Goal: Navigation & Orientation: Go to known website

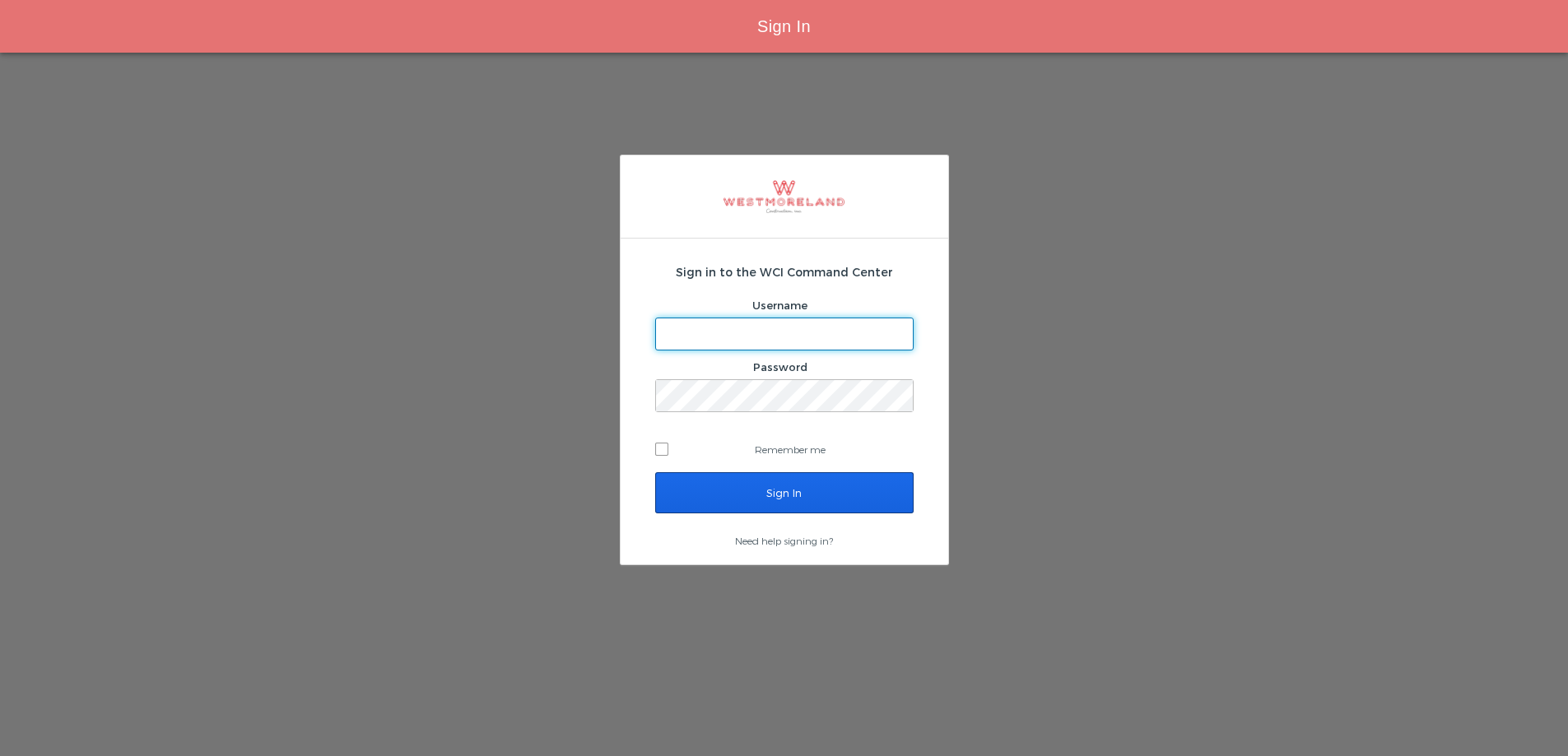
type input "[EMAIL_ADDRESS][PERSON_NAME][DOMAIN_NAME]"
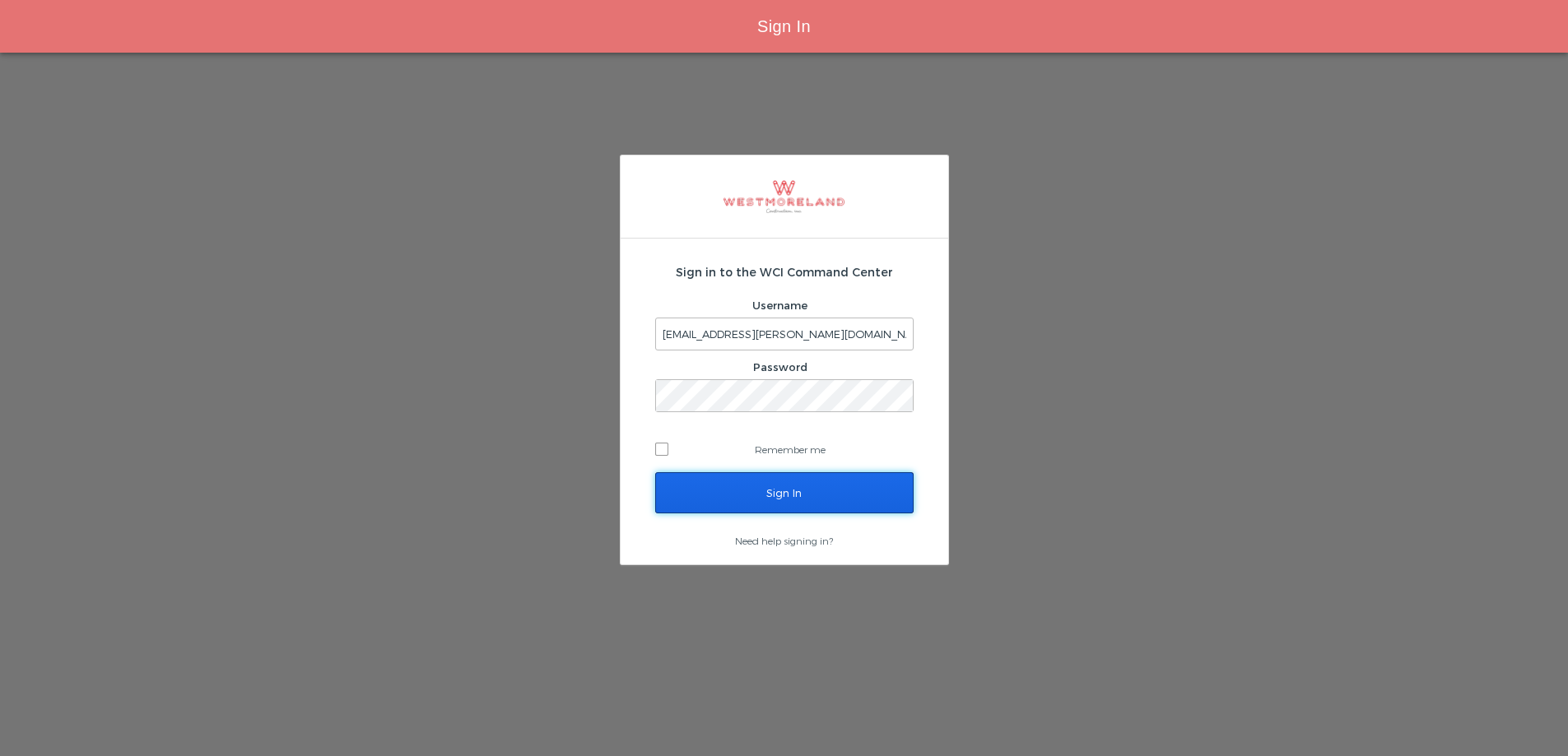
click at [749, 489] on input "Sign In" at bounding box center [784, 493] width 259 height 41
